Goal: Task Accomplishment & Management: Complete application form

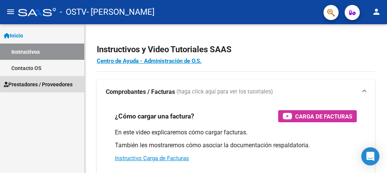
click at [60, 84] on span "Prestadores / Proveedores" at bounding box center [38, 84] width 69 height 8
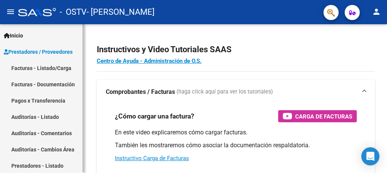
click at [55, 72] on link "Facturas - Listado/Carga" at bounding box center [42, 68] width 84 height 16
click at [380, 115] on div at bounding box center [386, 98] width 2 height 149
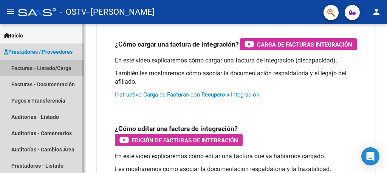
click at [65, 68] on link "Facturas - Listado/Carga" at bounding box center [42, 68] width 84 height 16
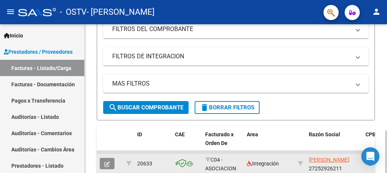
click at [108, 164] on icon "button" at bounding box center [107, 164] width 6 height 6
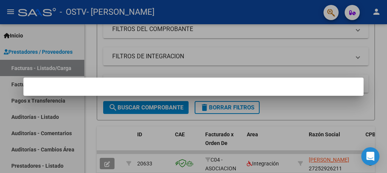
click at [87, 100] on div at bounding box center [193, 86] width 387 height 173
click at [87, 100] on div "Video tutorial PRESTADORES -> Listado de CPBTs Emitidos por Prestadores / Prove…" at bounding box center [236, 132] width 302 height 513
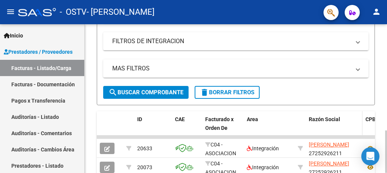
scroll to position [194, 0]
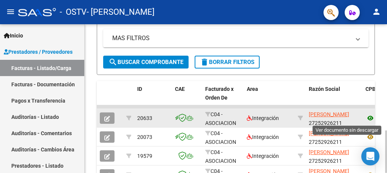
click at [369, 120] on icon at bounding box center [371, 117] width 10 height 9
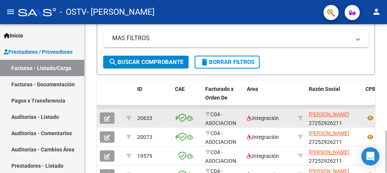
click at [147, 119] on span "20633" at bounding box center [144, 118] width 15 height 6
click at [108, 117] on icon "button" at bounding box center [107, 119] width 6 height 6
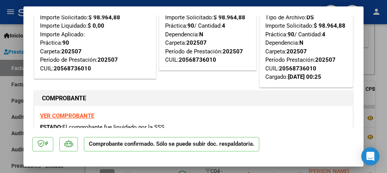
scroll to position [0, 0]
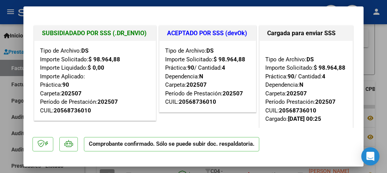
click at [380, 12] on div at bounding box center [193, 86] width 387 height 173
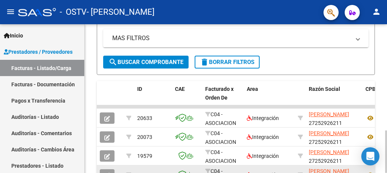
scroll to position [194, 0]
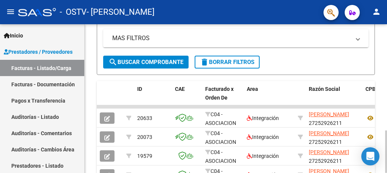
click at [380, 34] on div at bounding box center [386, 98] width 2 height 149
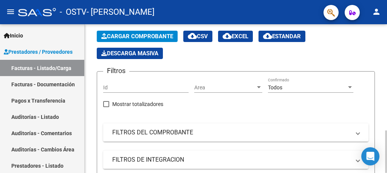
click at [153, 37] on span "Cargar Comprobante" at bounding box center [137, 36] width 72 height 7
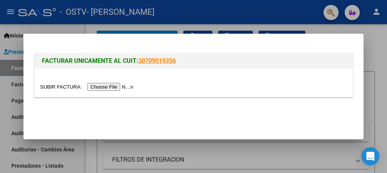
click at [122, 88] on input "file" at bounding box center [88, 87] width 96 height 8
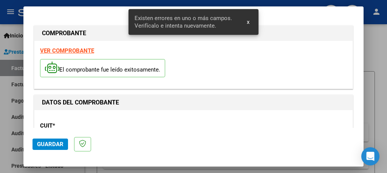
scroll to position [193, 0]
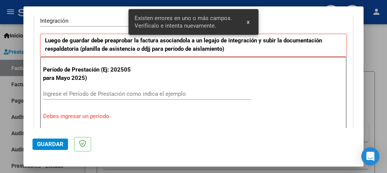
click at [115, 94] on input "Ingrese el Período de Prestación como indica el ejemplo" at bounding box center [147, 93] width 208 height 7
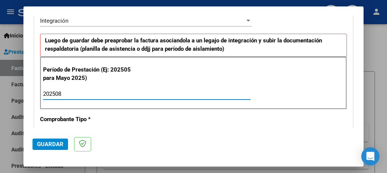
click at [115, 94] on input "202508" at bounding box center [147, 93] width 208 height 7
type input "202508"
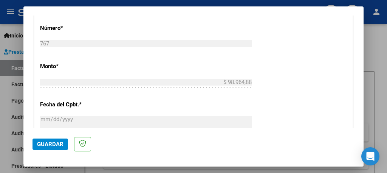
scroll to position [389, 0]
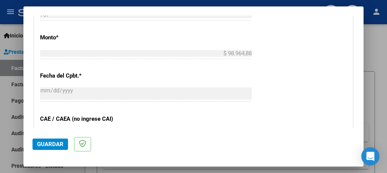
click at [55, 143] on span "Guardar" at bounding box center [50, 144] width 26 height 7
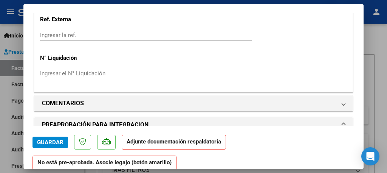
scroll to position [620, 0]
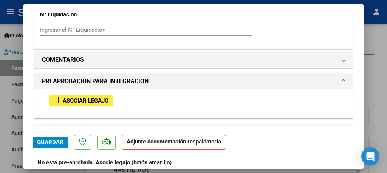
click at [100, 97] on span "Asociar Legajo" at bounding box center [86, 100] width 46 height 7
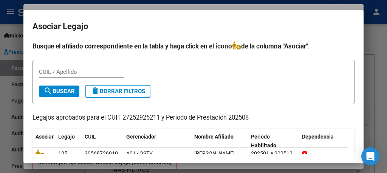
scroll to position [15, 0]
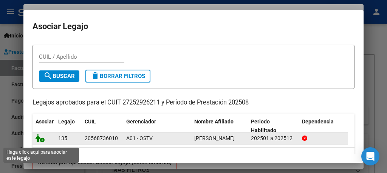
click at [41, 141] on icon at bounding box center [40, 138] width 9 height 8
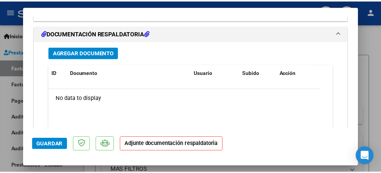
scroll to position [851, 0]
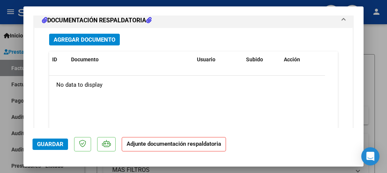
click at [102, 36] on span "Agregar Documento" at bounding box center [85, 39] width 62 height 7
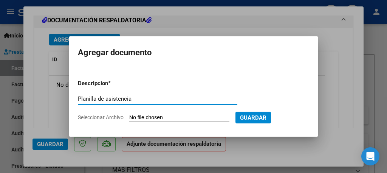
type input "Planilla de asistencia"
click at [149, 116] on input "Seleccionar Archivo" at bounding box center [179, 117] width 100 height 7
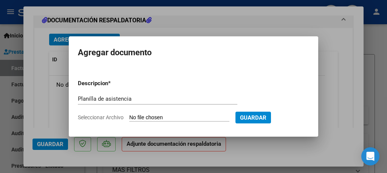
type input "C:\fakepath\Planilla [PERSON_NAME] ag fo.pdf"
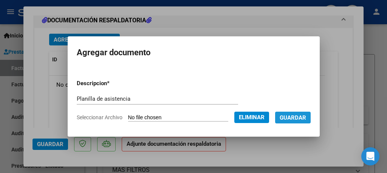
click at [295, 118] on span "Guardar" at bounding box center [293, 117] width 26 height 7
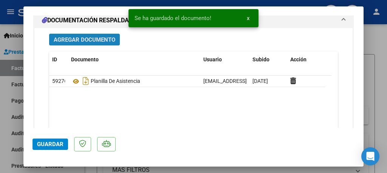
click at [108, 36] on span "Agregar Documento" at bounding box center [85, 39] width 62 height 7
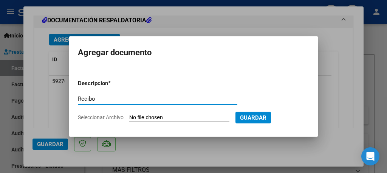
type input "Recibo"
click at [150, 118] on input "Seleccionar Archivo" at bounding box center [179, 117] width 100 height 7
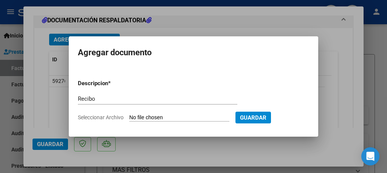
type input "C:\fakepath\Recibo [PERSON_NAME] fo.pdf"
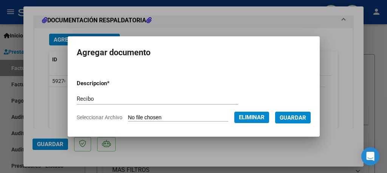
click at [293, 119] on span "Guardar" at bounding box center [293, 117] width 26 height 7
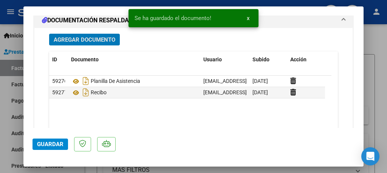
click at [54, 145] on span "Guardar" at bounding box center [50, 144] width 26 height 7
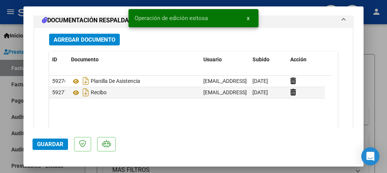
click at [54, 145] on span "Guardar" at bounding box center [50, 144] width 26 height 7
click at [0, 73] on div at bounding box center [193, 86] width 387 height 173
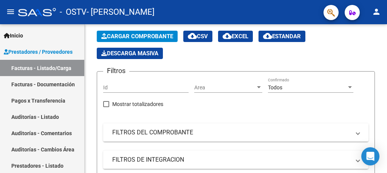
click at [377, 13] on mat-icon "person" at bounding box center [376, 11] width 9 height 9
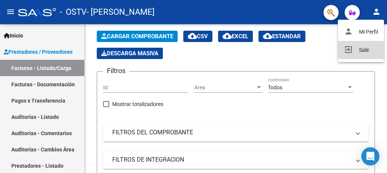
click at [365, 51] on button "exit_to_app Salir" at bounding box center [361, 50] width 46 height 18
